Goal: Task Accomplishment & Management: Use online tool/utility

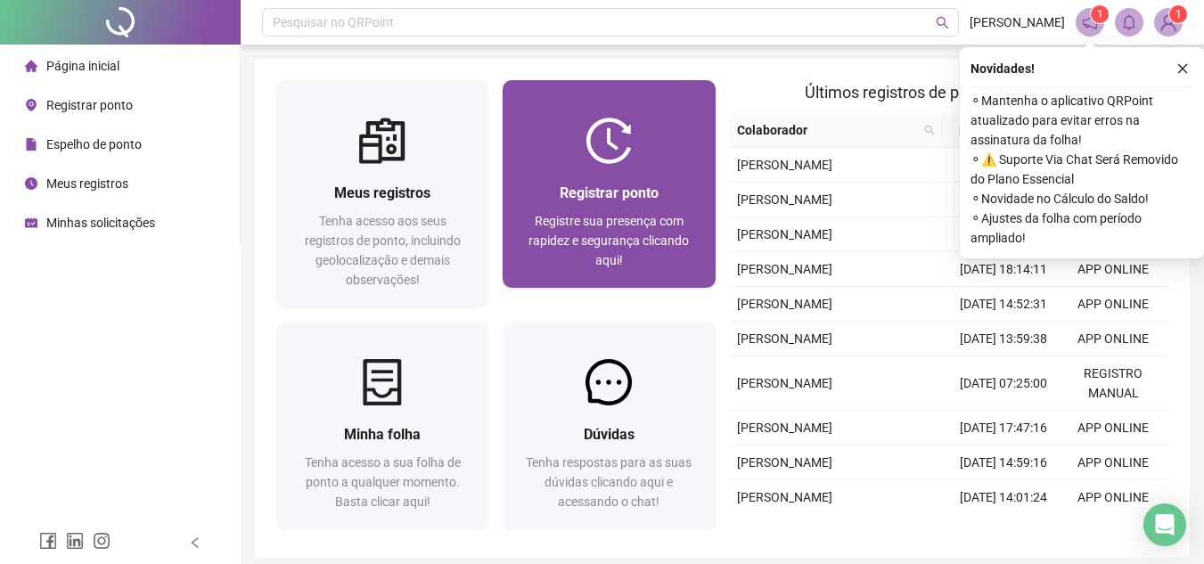
click at [600, 205] on div "Registrar ponto Registre sua presença com rapidez e segurança clicando aqui!" at bounding box center [608, 226] width 169 height 88
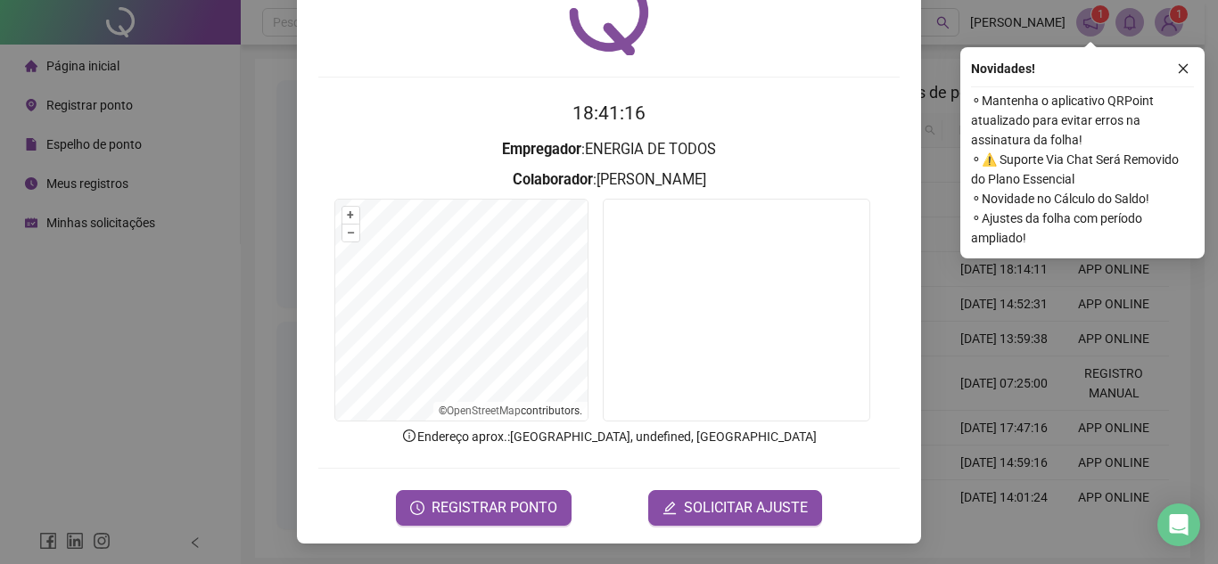
scroll to position [93, 0]
click at [481, 499] on span "REGISTRAR PONTO" at bounding box center [494, 507] width 126 height 21
